Goal: Task Accomplishment & Management: Manage account settings

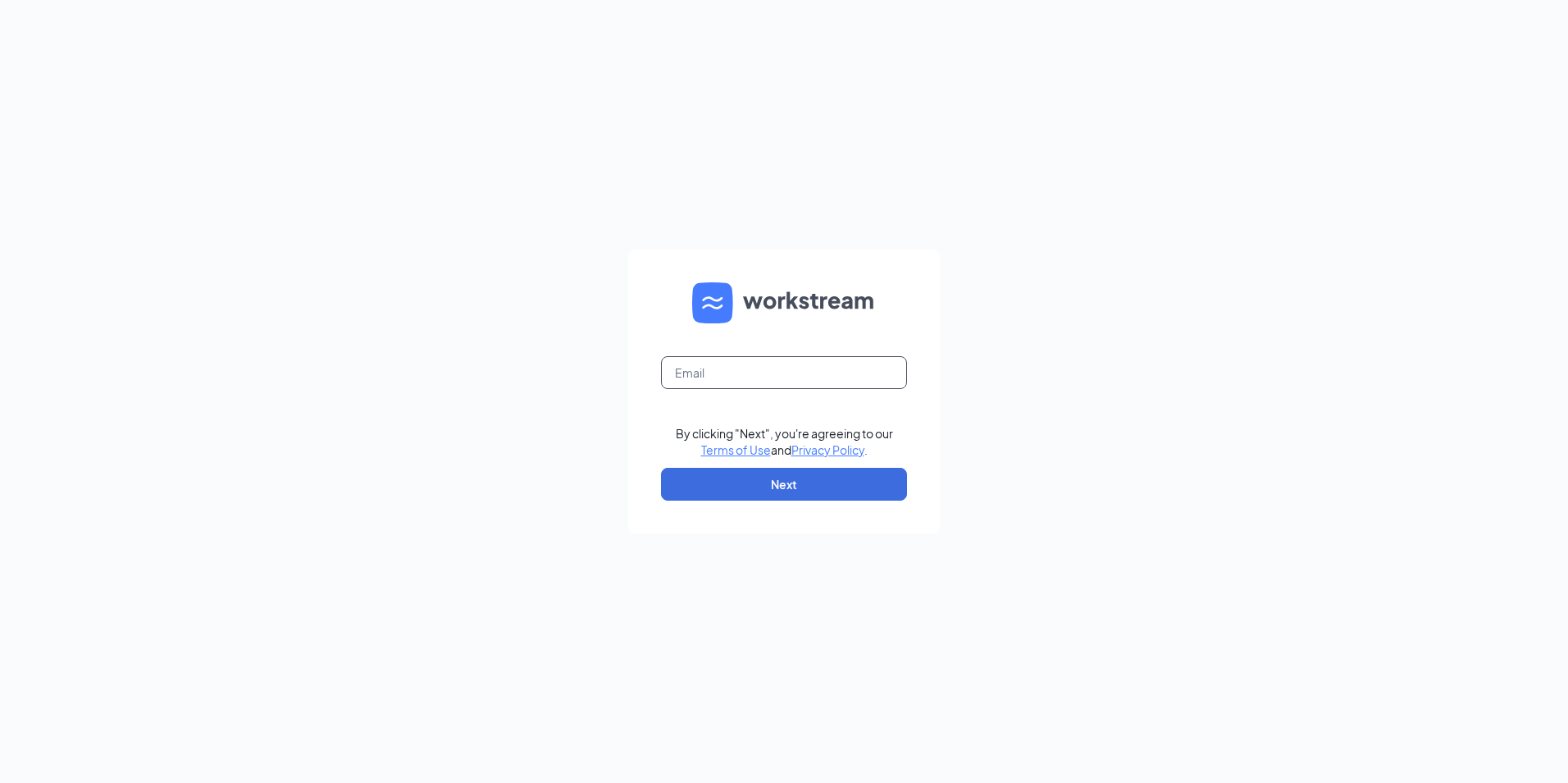
click at [773, 381] on input "text" at bounding box center [784, 372] width 246 height 33
type input "[EMAIL_ADDRESS][DOMAIN_NAME]"
click at [769, 483] on button "Next" at bounding box center [784, 484] width 246 height 33
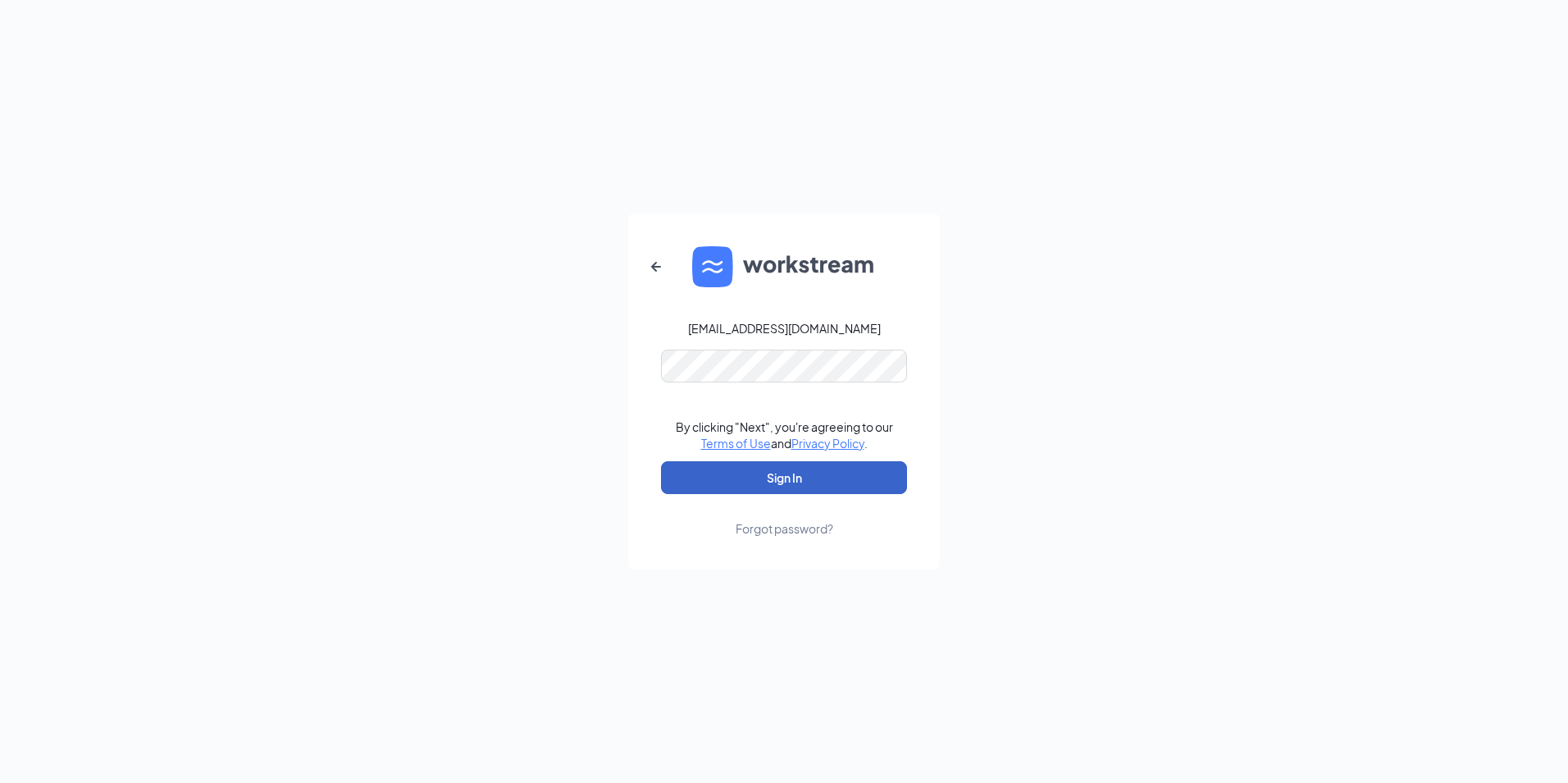
click at [769, 493] on button "Sign In" at bounding box center [784, 477] width 246 height 33
